Goal: Task Accomplishment & Management: Complete application form

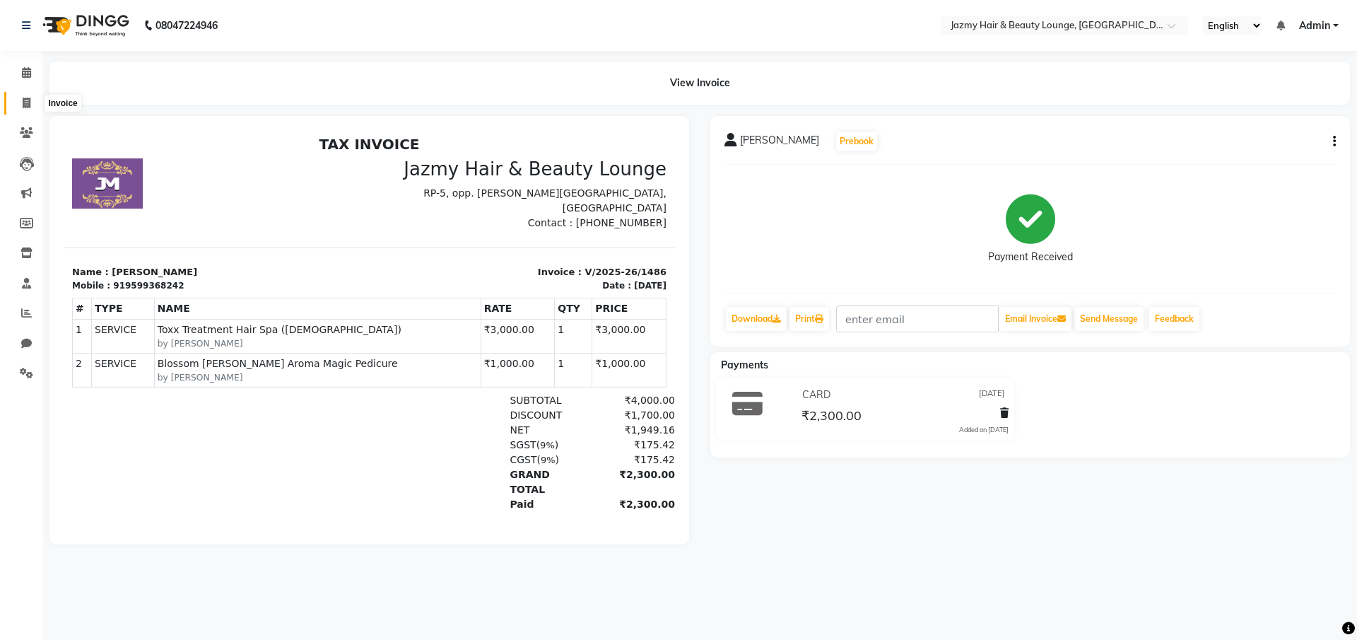
click at [28, 98] on icon at bounding box center [27, 103] width 8 height 11
select select "service"
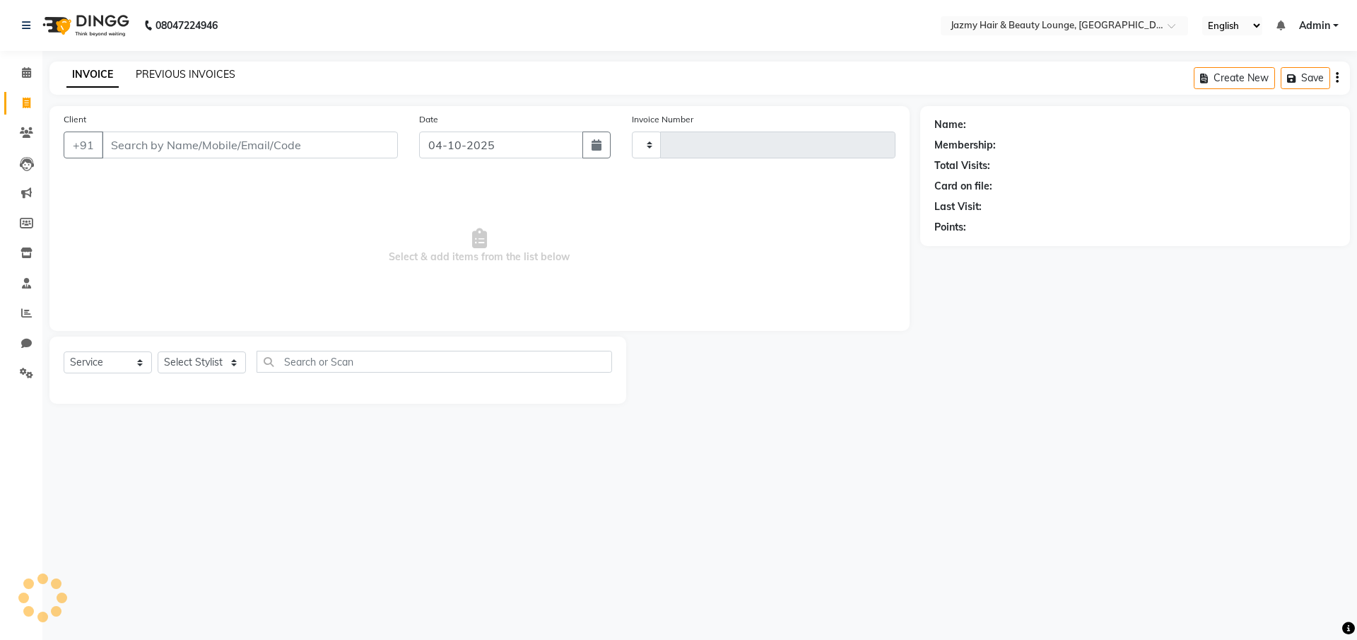
click at [213, 68] on link "PREVIOUS INVOICES" at bounding box center [186, 74] width 100 height 13
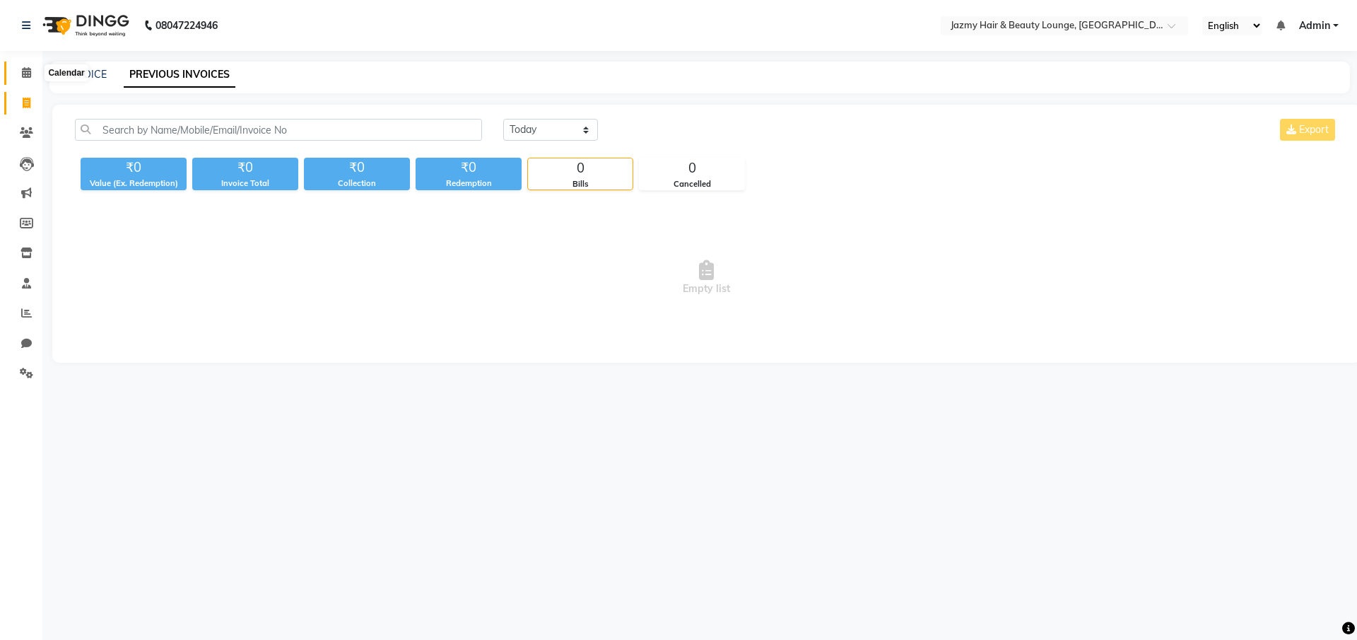
click at [24, 74] on icon at bounding box center [26, 72] width 9 height 11
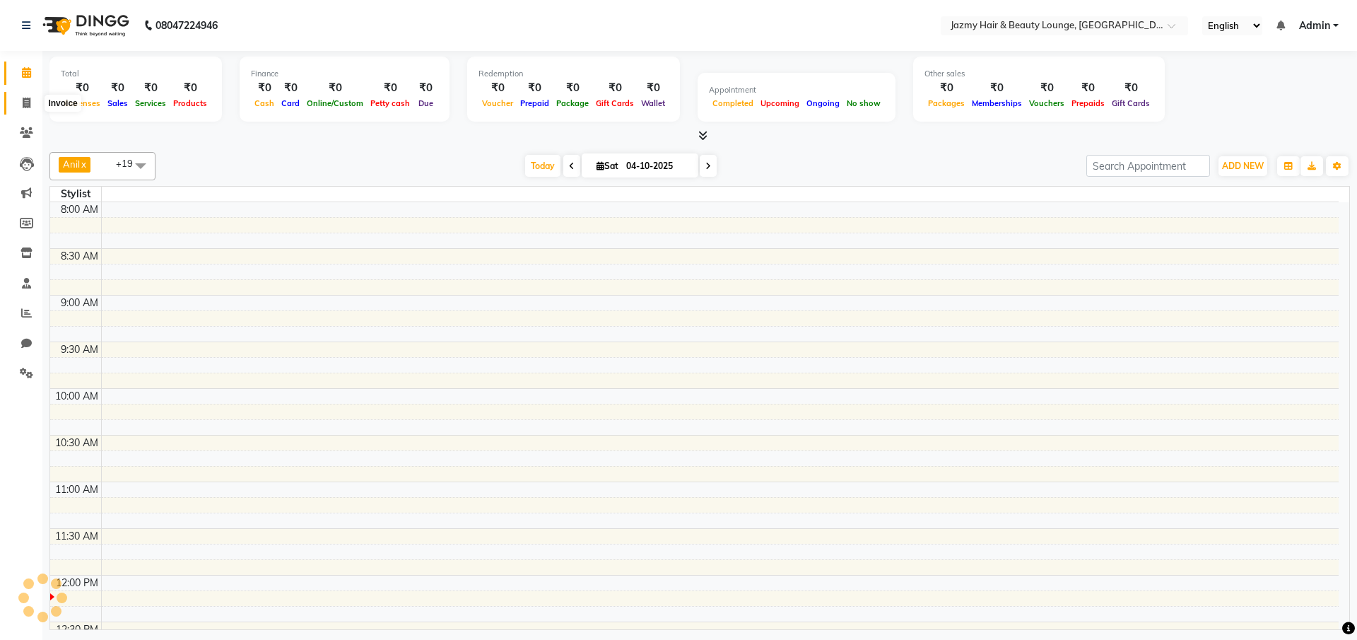
scroll to position [374, 0]
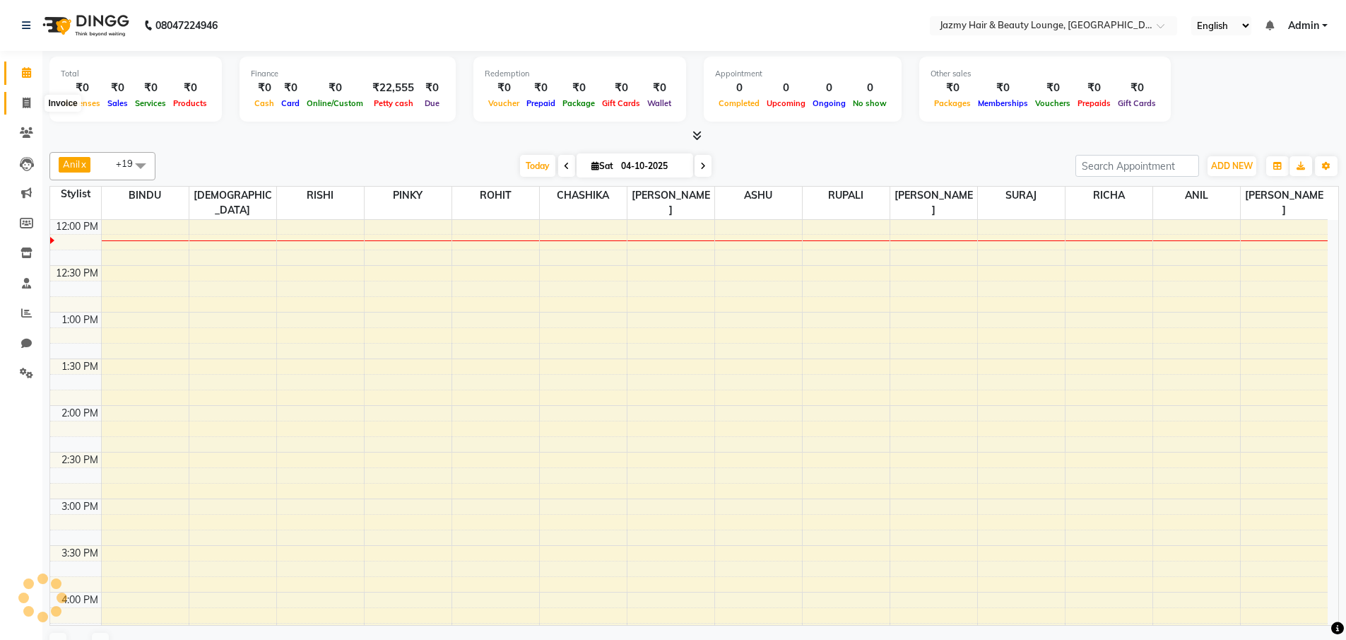
click at [23, 100] on icon at bounding box center [27, 103] width 8 height 11
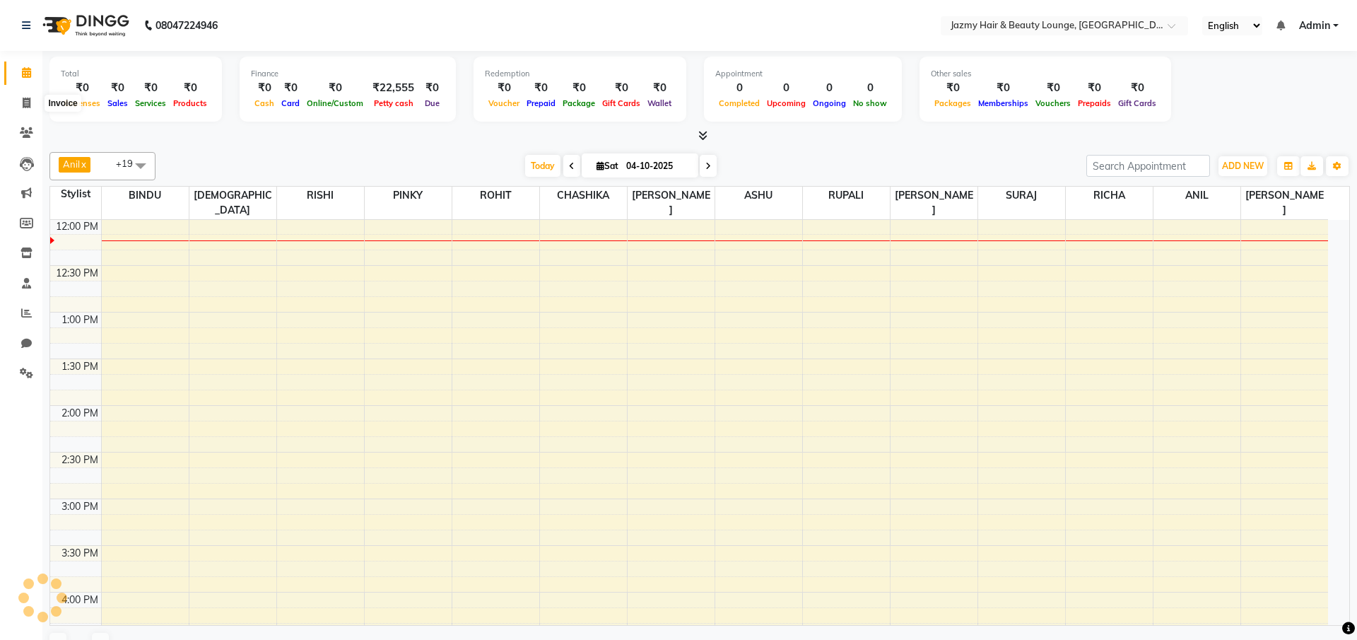
select select "759"
select select "service"
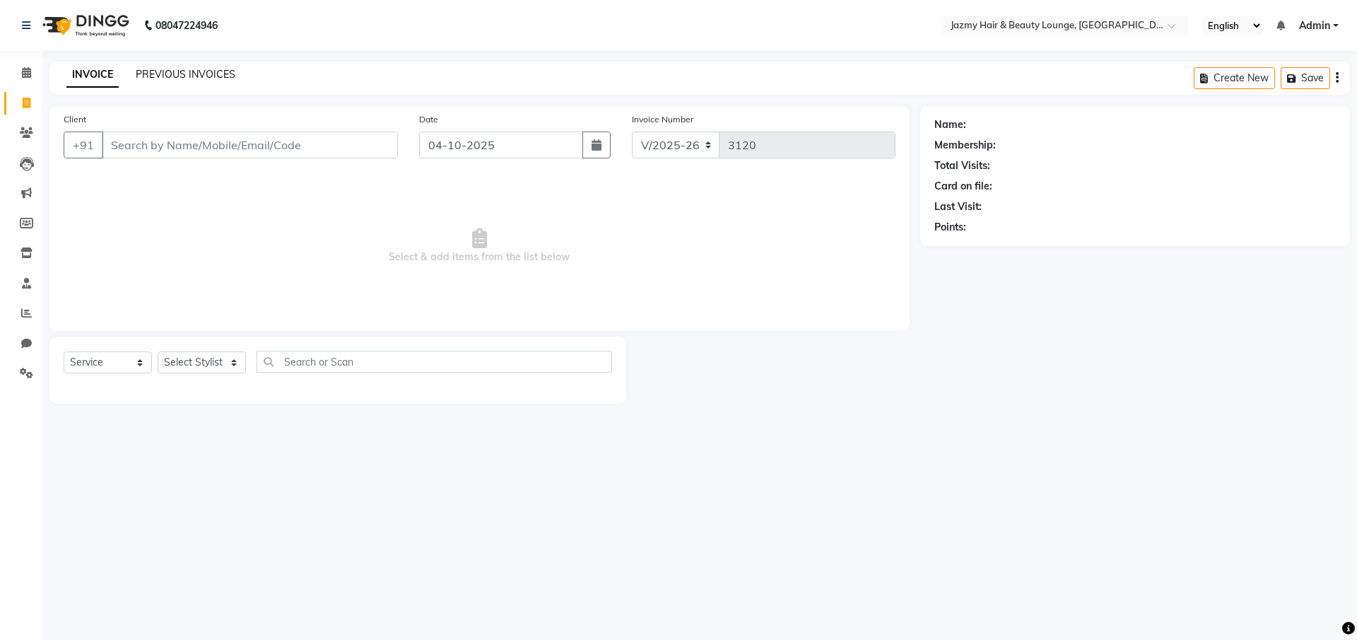
click at [197, 71] on link "PREVIOUS INVOICES" at bounding box center [186, 74] width 100 height 13
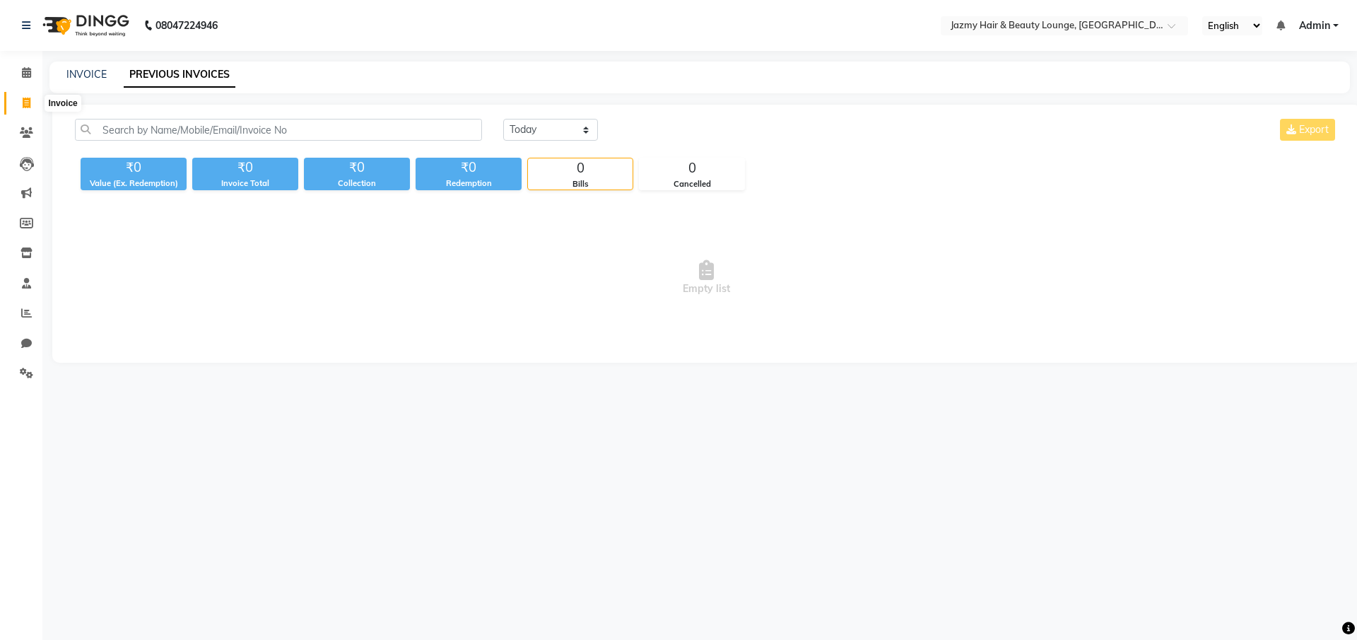
click at [25, 98] on icon at bounding box center [27, 103] width 8 height 11
select select "759"
select select "service"
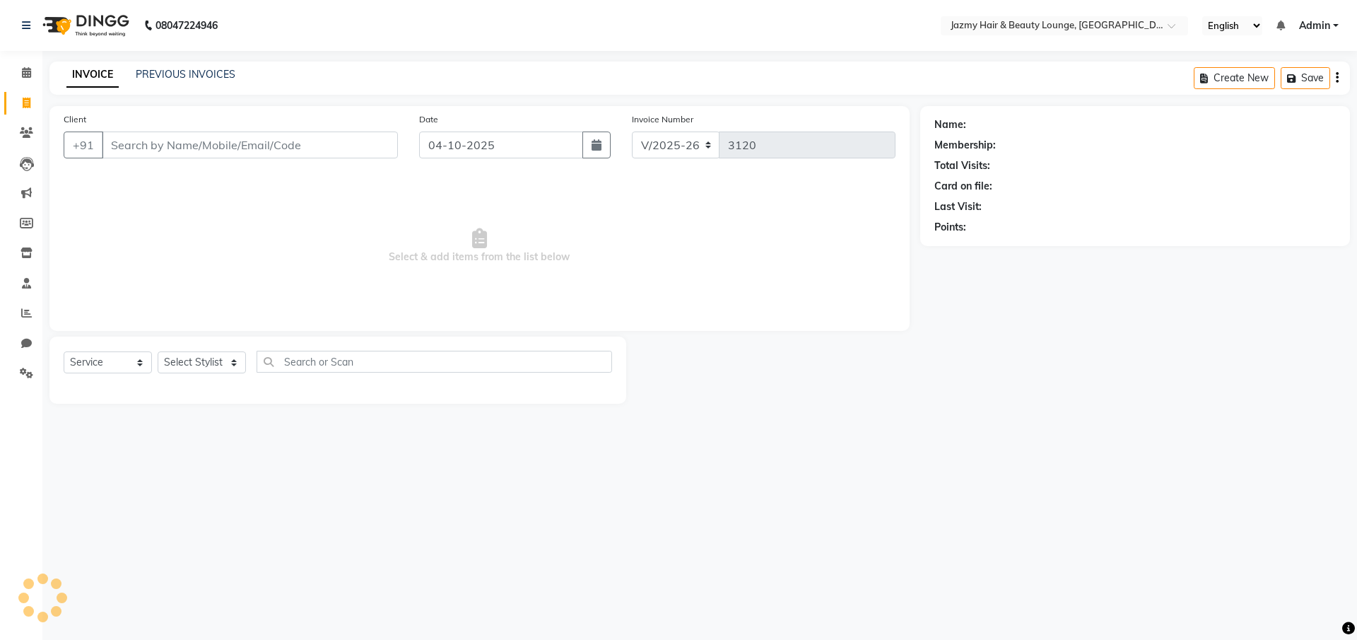
click at [302, 150] on input "Client" at bounding box center [250, 144] width 296 height 27
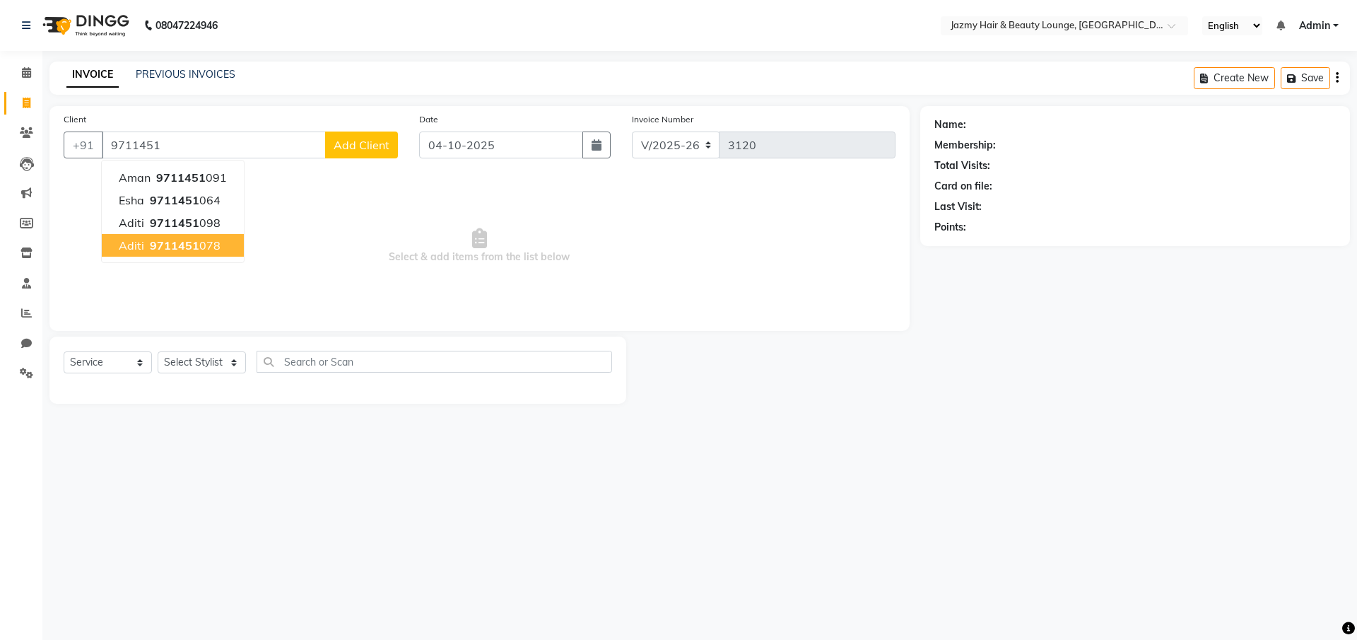
click at [191, 247] on span "9711451" at bounding box center [174, 245] width 49 height 14
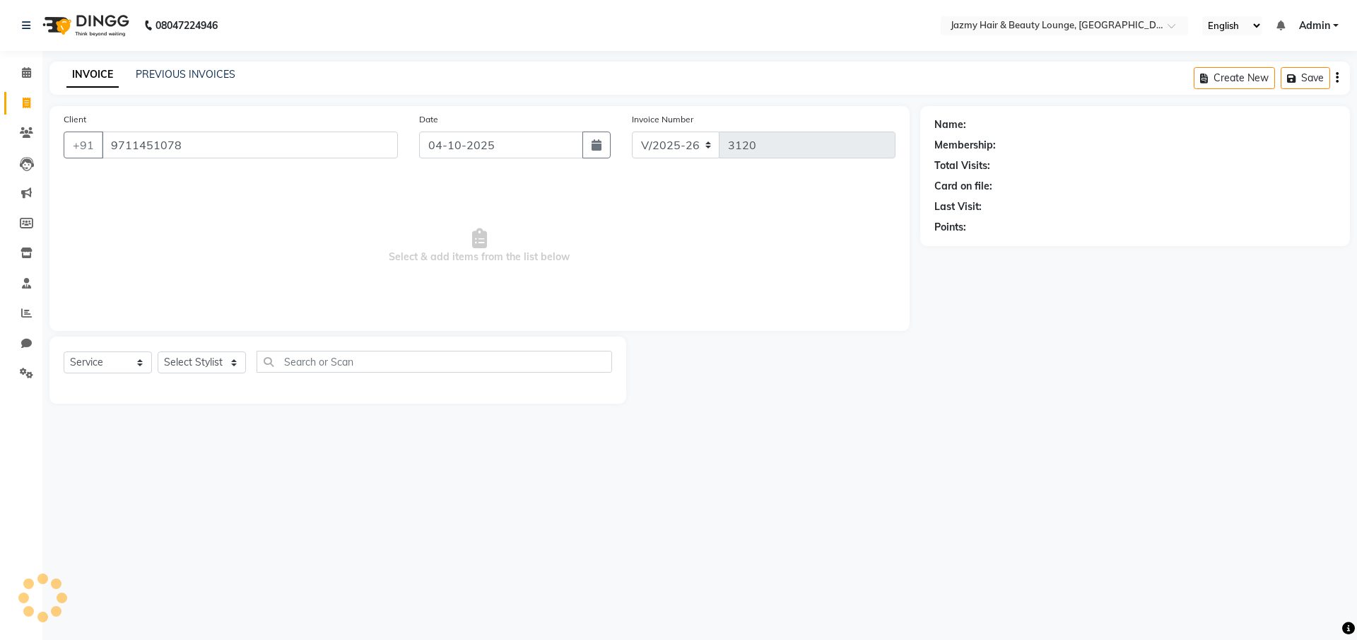
type input "9711451078"
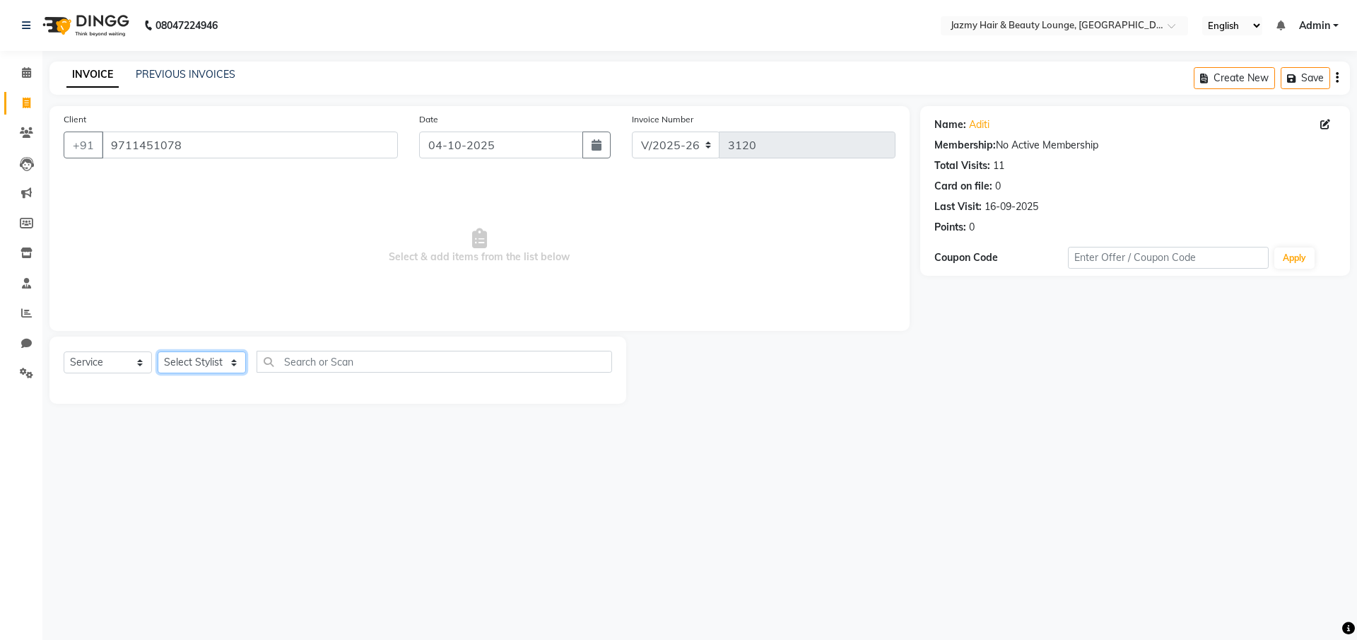
click at [232, 364] on select "Select Stylist AMIT [PERSON_NAME] [PERSON_NAME] CHASHIKA [PERSON_NAME] [PERSON_…" at bounding box center [202, 362] width 88 height 22
select select "51399"
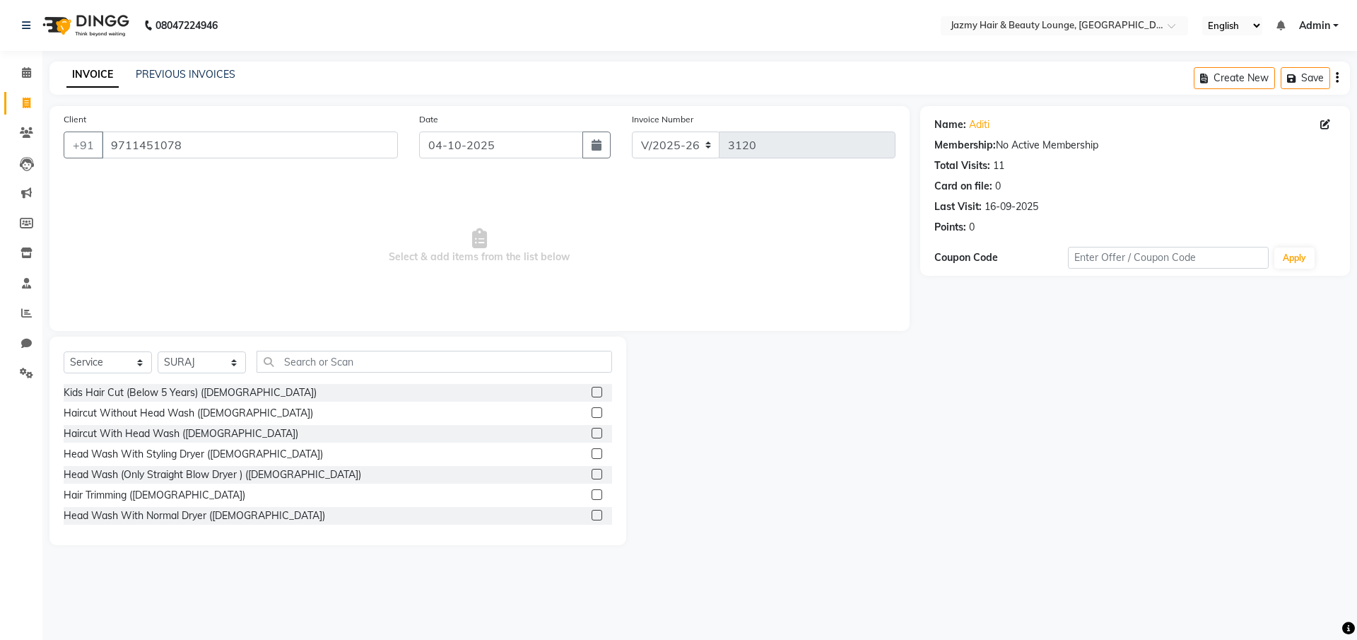
click at [592, 473] on label at bounding box center [597, 474] width 11 height 11
click at [592, 473] on input "checkbox" at bounding box center [596, 474] width 9 height 9
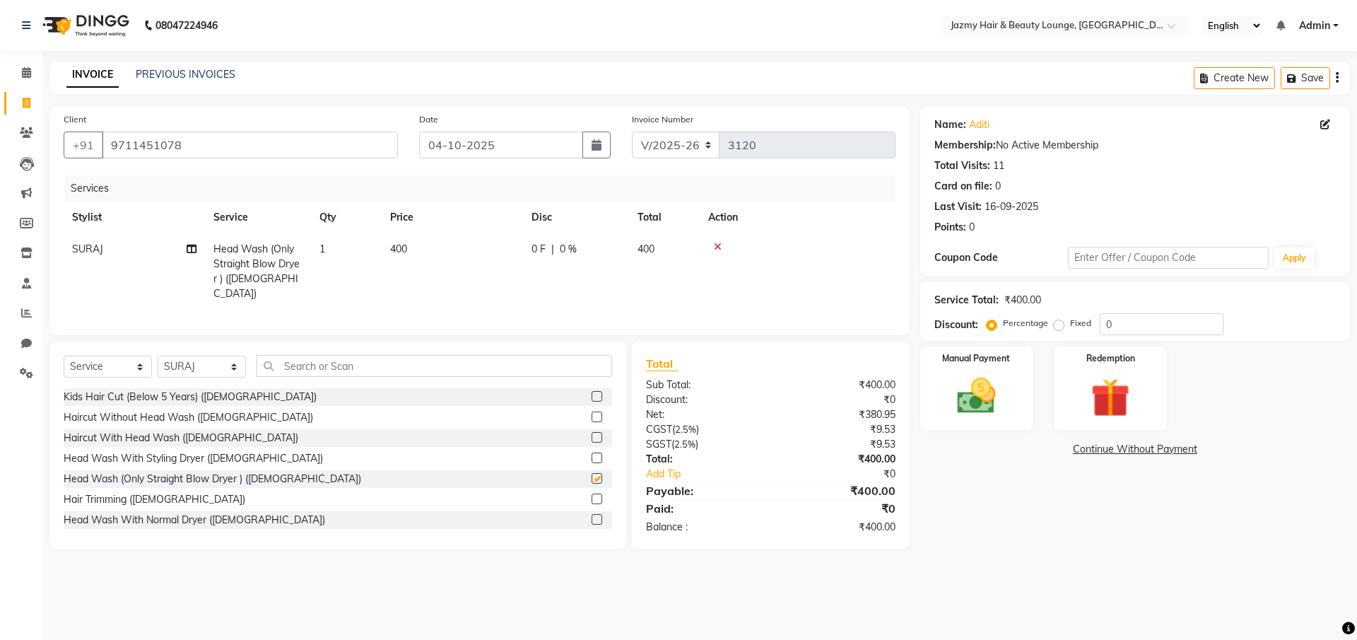
checkbox input "false"
click at [1100, 327] on input "0" at bounding box center [1162, 324] width 124 height 22
type input "20"
click at [988, 394] on img at bounding box center [977, 395] width 66 height 47
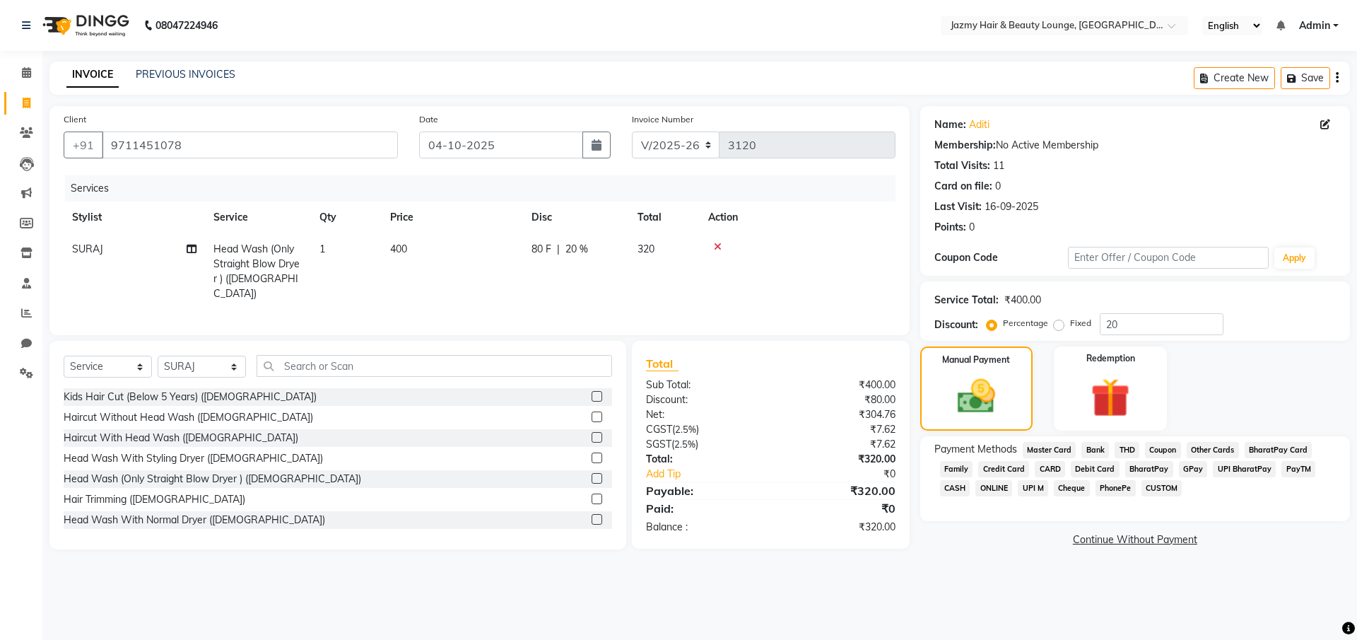
click at [1029, 492] on span "UPI M" at bounding box center [1033, 488] width 30 height 16
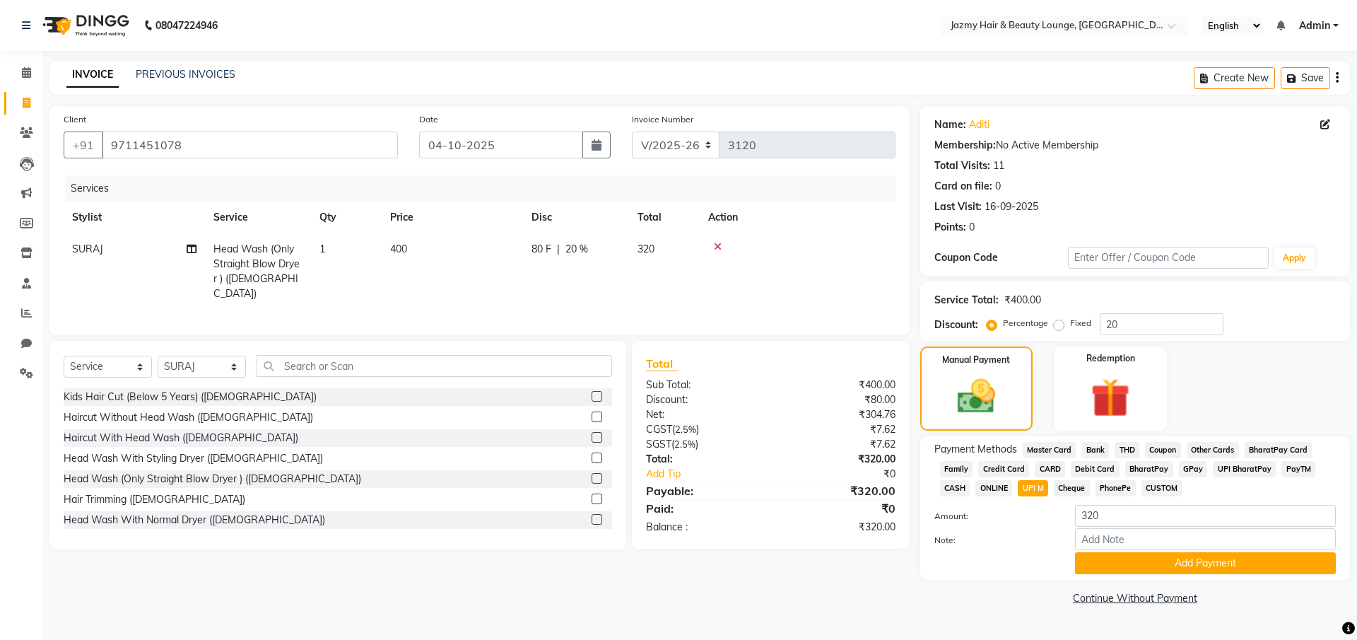
click at [1238, 575] on div "Payment Methods Master Card Bank THD Coupon Other Cards BharatPay Card Family C…" at bounding box center [1135, 507] width 430 height 143
click at [1238, 565] on button "Add Payment" at bounding box center [1205, 563] width 261 height 22
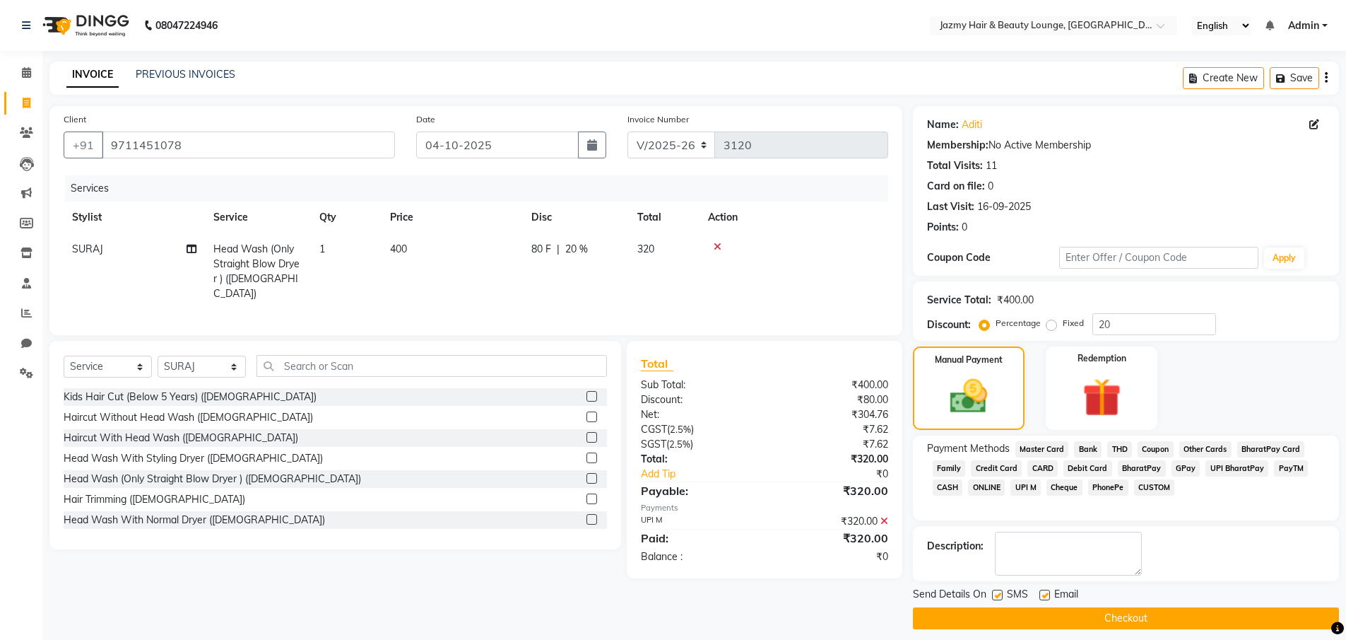
click at [1248, 621] on button "Checkout" at bounding box center [1126, 618] width 426 height 22
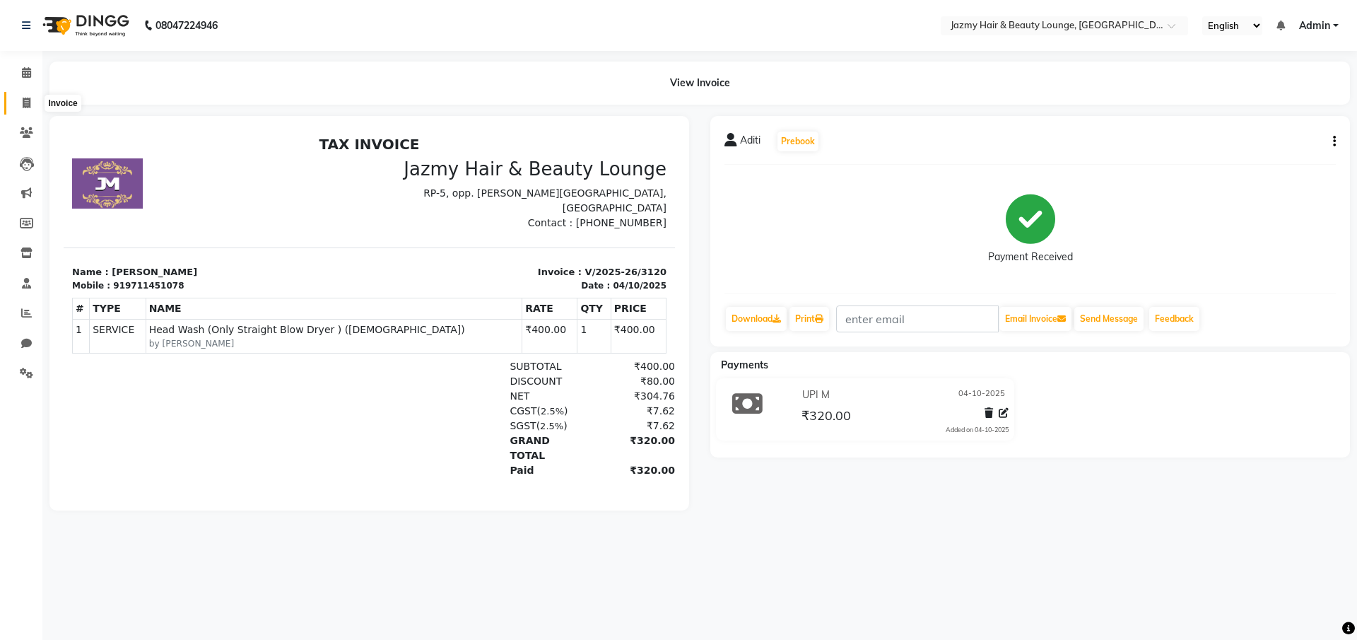
click at [26, 105] on icon at bounding box center [27, 103] width 8 height 11
select select "service"
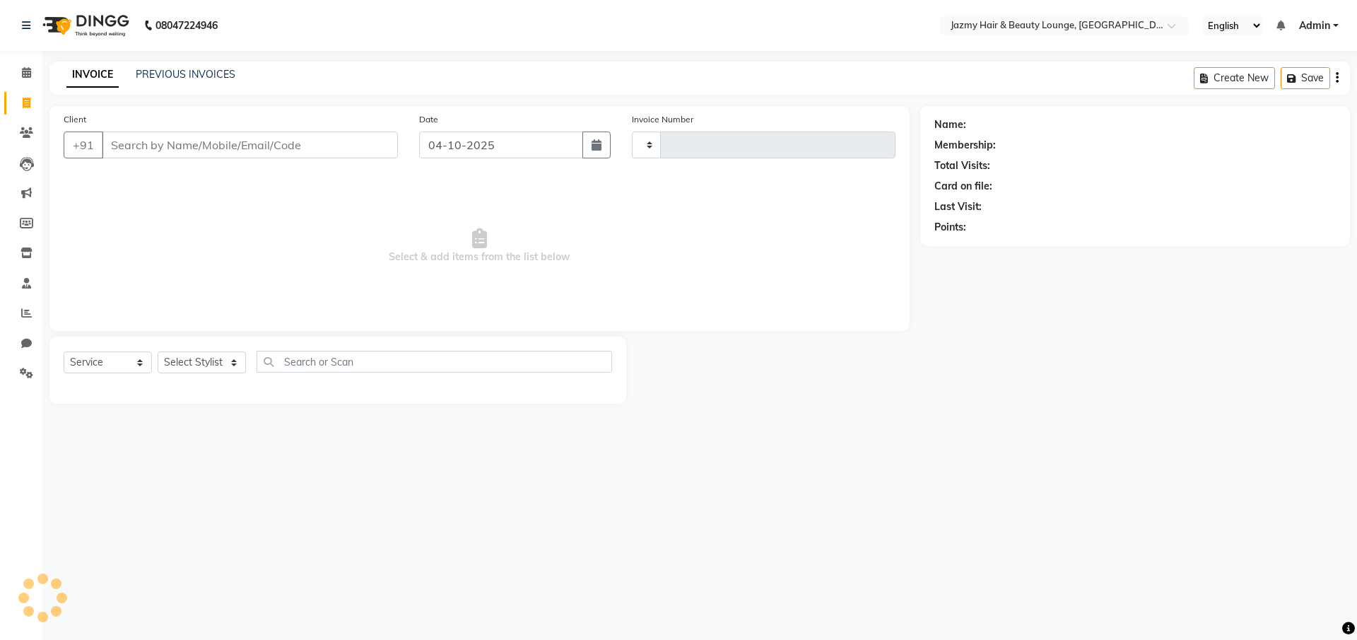
type input "3121"
select select "759"
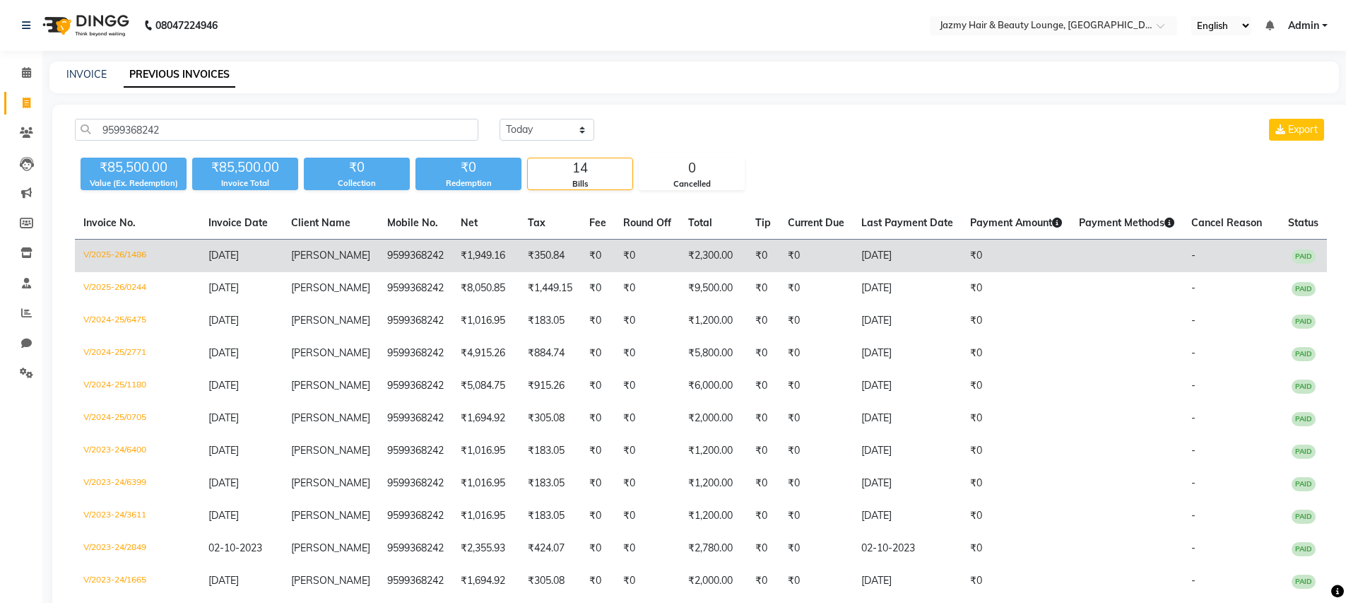
click at [300, 257] on span "[PERSON_NAME]" at bounding box center [330, 255] width 79 height 13
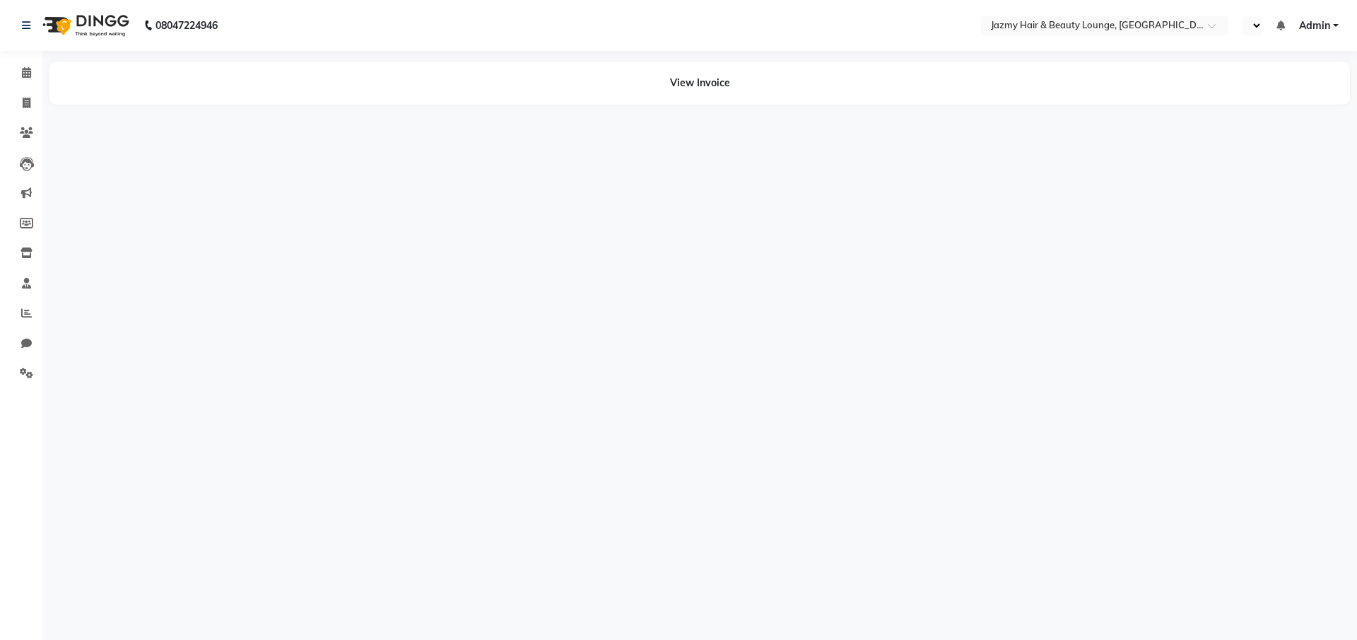
select select "en"
